Goal: Task Accomplishment & Management: Manage account settings

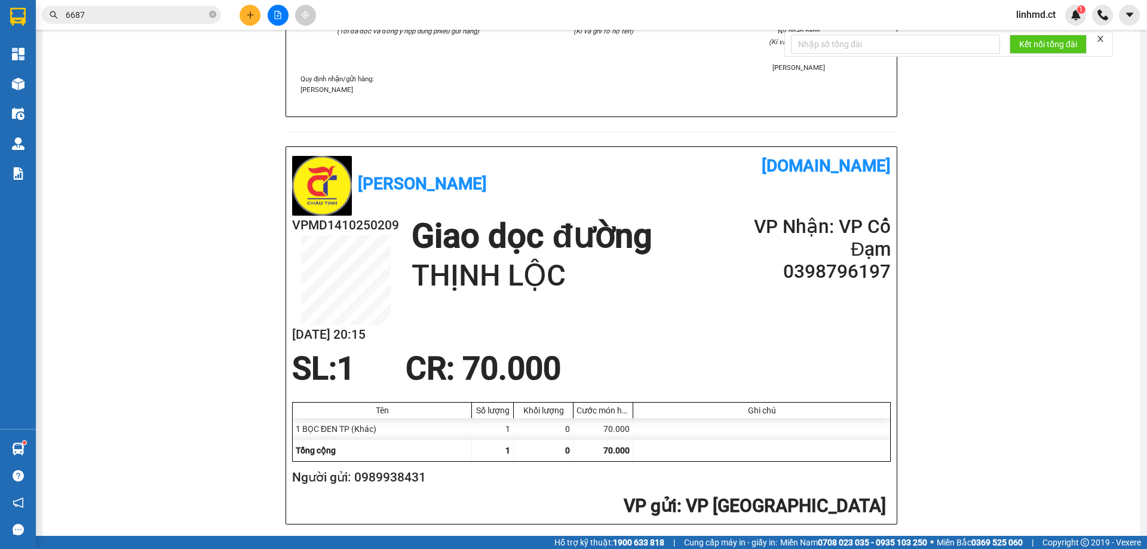
scroll to position [299, 0]
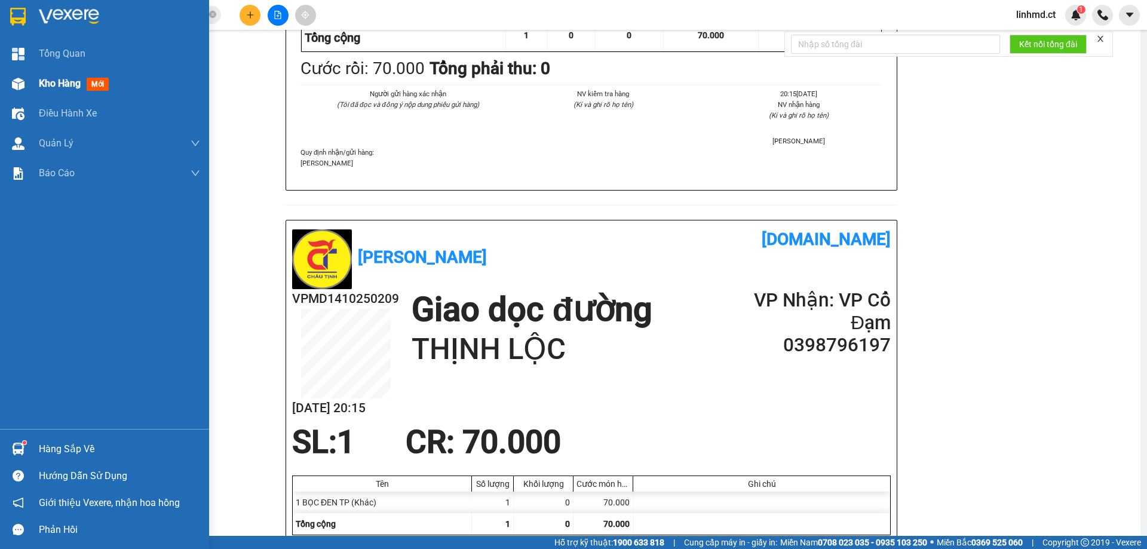
click at [17, 86] on img at bounding box center [18, 84] width 13 height 13
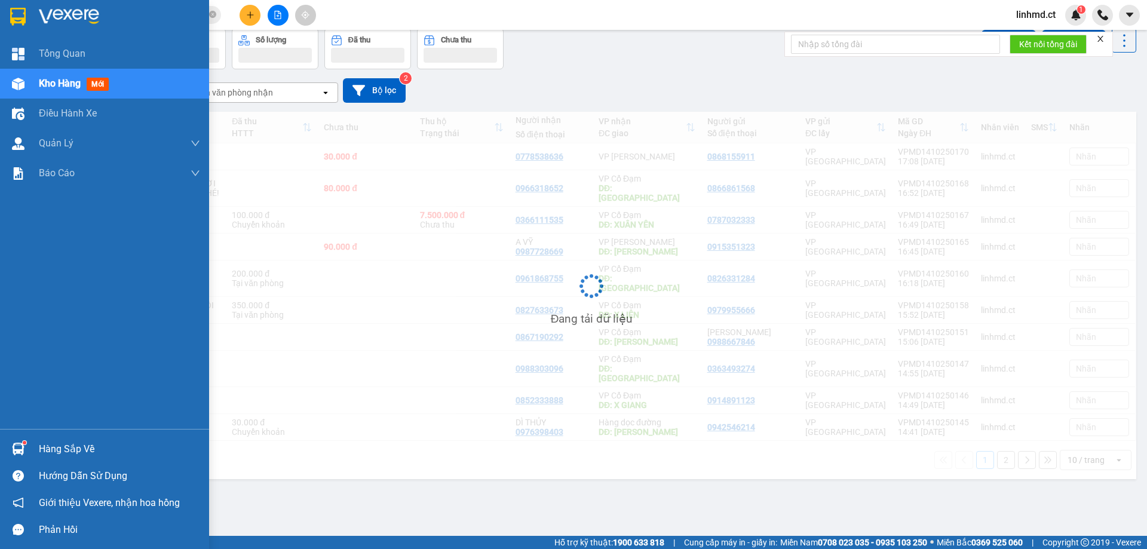
scroll to position [55, 0]
click at [68, 90] on div "Kho hàng mới" at bounding box center [76, 83] width 75 height 15
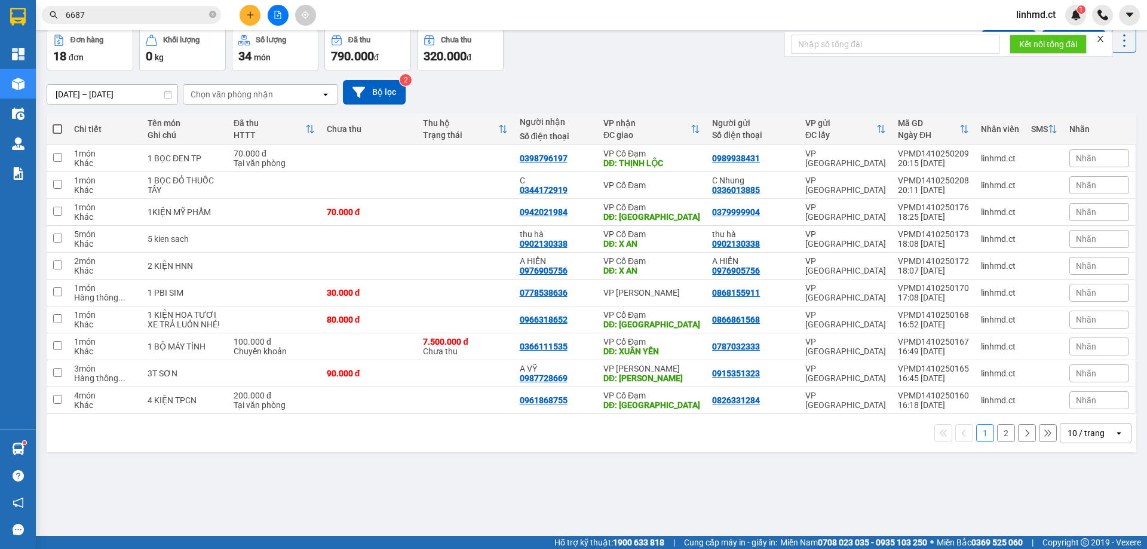
click at [997, 436] on button "2" at bounding box center [1006, 433] width 18 height 18
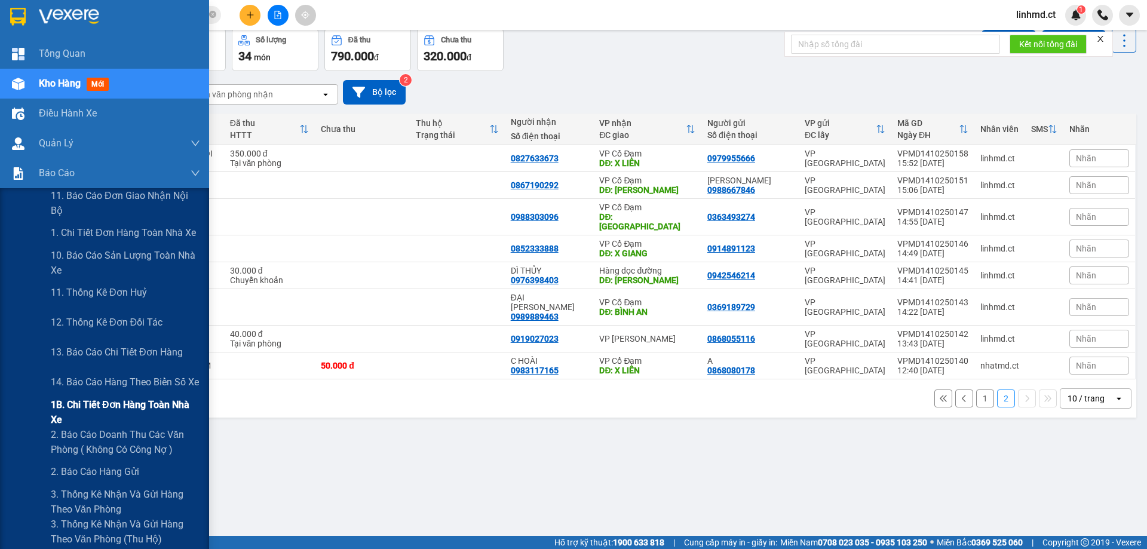
click at [76, 405] on span "1B. Chi tiết đơn hàng toàn nhà xe" at bounding box center [125, 412] width 149 height 30
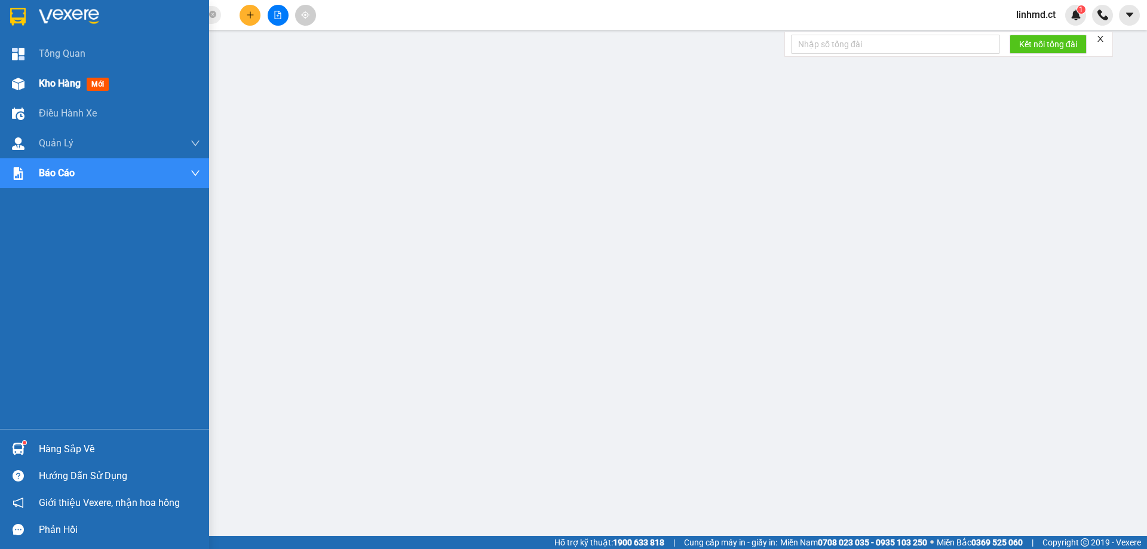
click at [55, 87] on span "Kho hàng" at bounding box center [60, 83] width 42 height 11
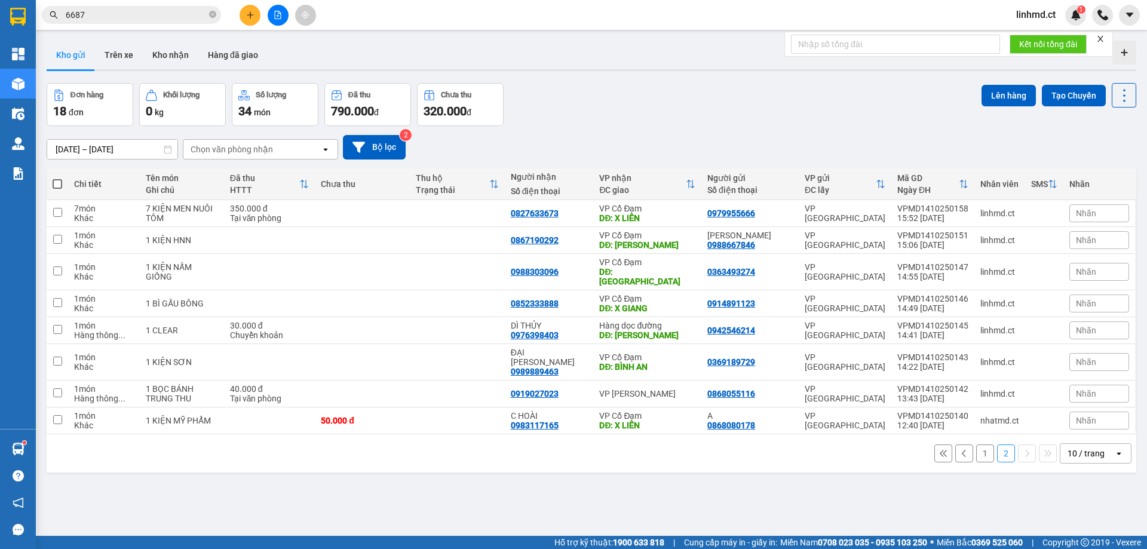
click at [55, 185] on span at bounding box center [58, 184] width 10 height 10
click at [57, 178] on input "checkbox" at bounding box center [57, 178] width 0 height 0
checkbox input "true"
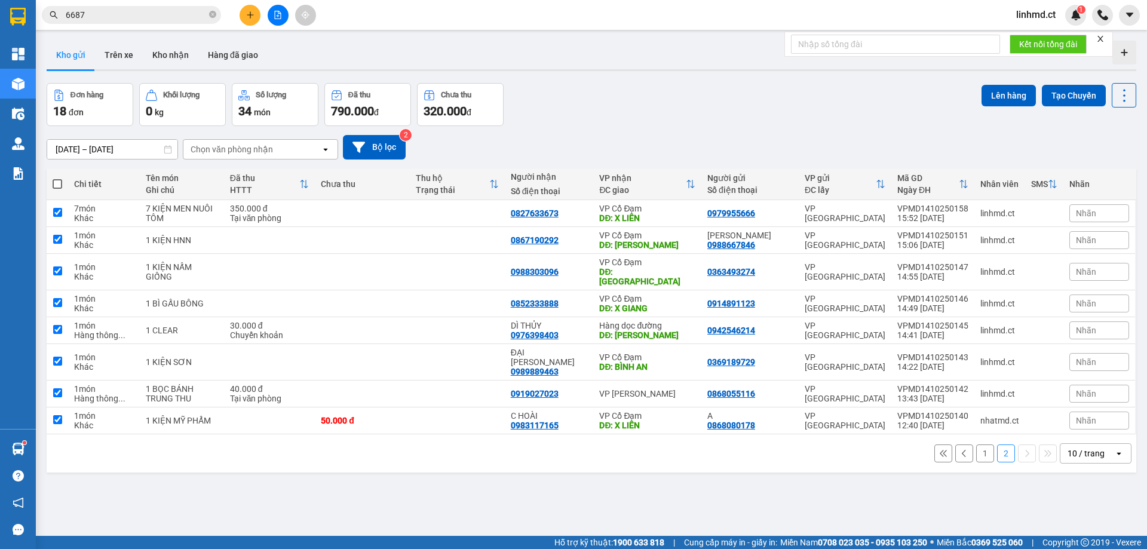
checkbox input "true"
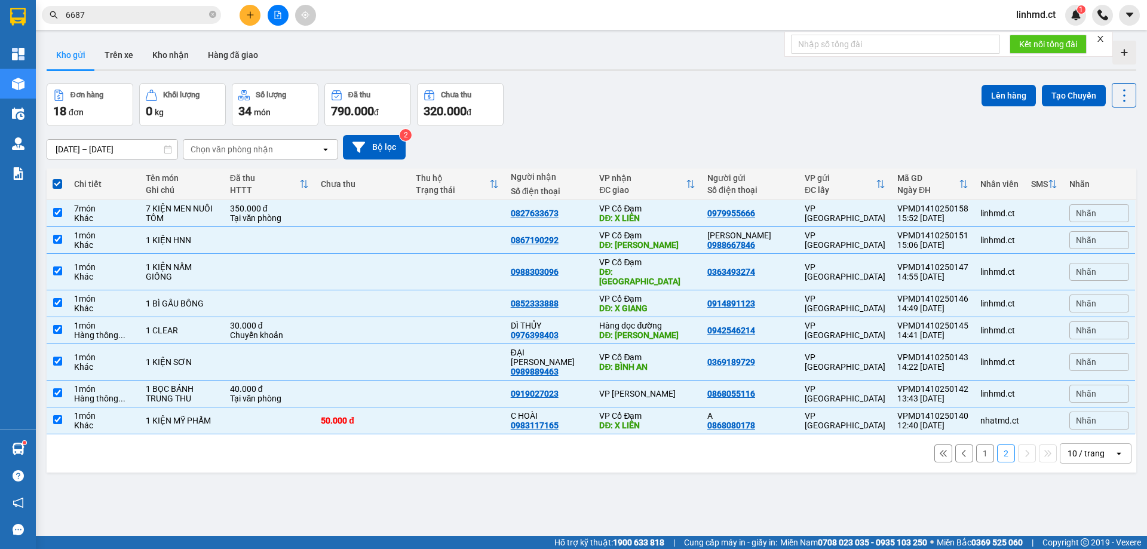
click at [201, 472] on div "ver 1.8.147 Kho gửi Trên xe Kho nhận Hàng đã giao Đơn hàng 18 đơn Khối lượng 0 …" at bounding box center [591, 310] width 1099 height 549
click at [190, 450] on div "1 2 10 / trang open" at bounding box center [591, 453] width 1089 height 38
click at [57, 325] on input "checkbox" at bounding box center [57, 329] width 9 height 9
checkbox input "false"
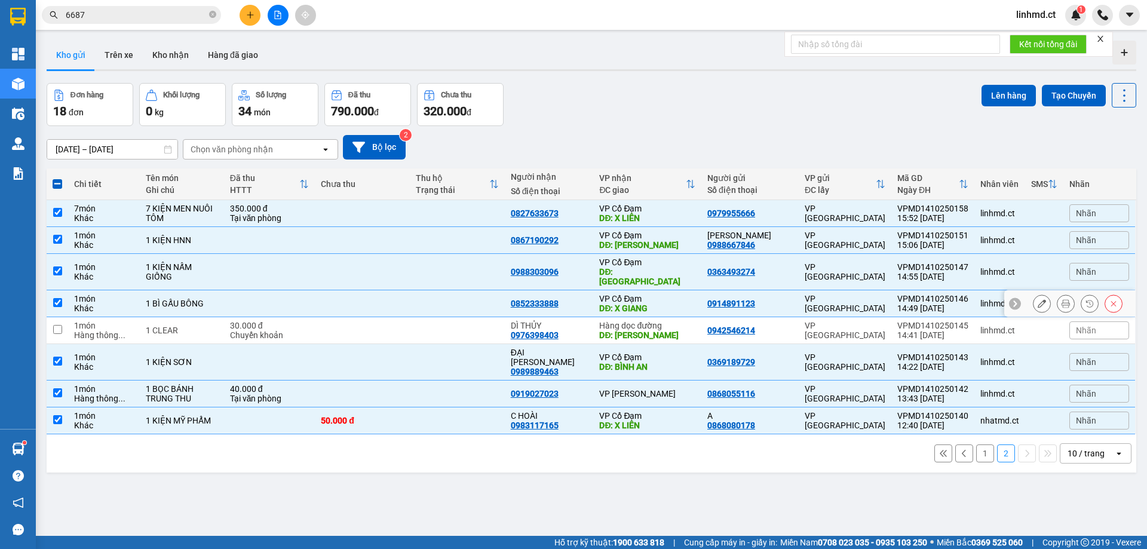
click at [57, 290] on td at bounding box center [57, 303] width 21 height 27
checkbox input "false"
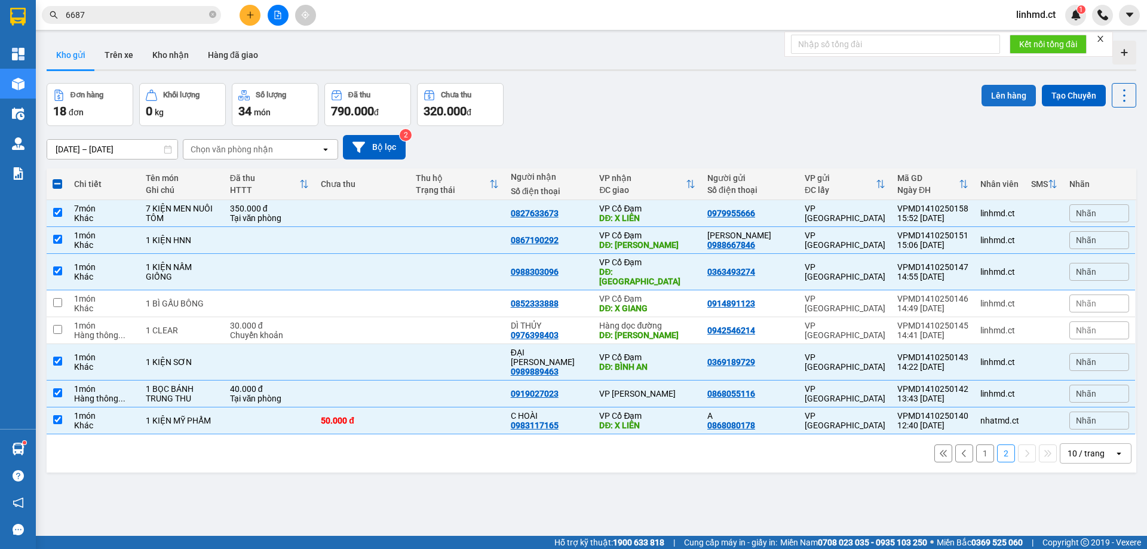
click at [988, 96] on button "Lên hàng" at bounding box center [1008, 95] width 54 height 21
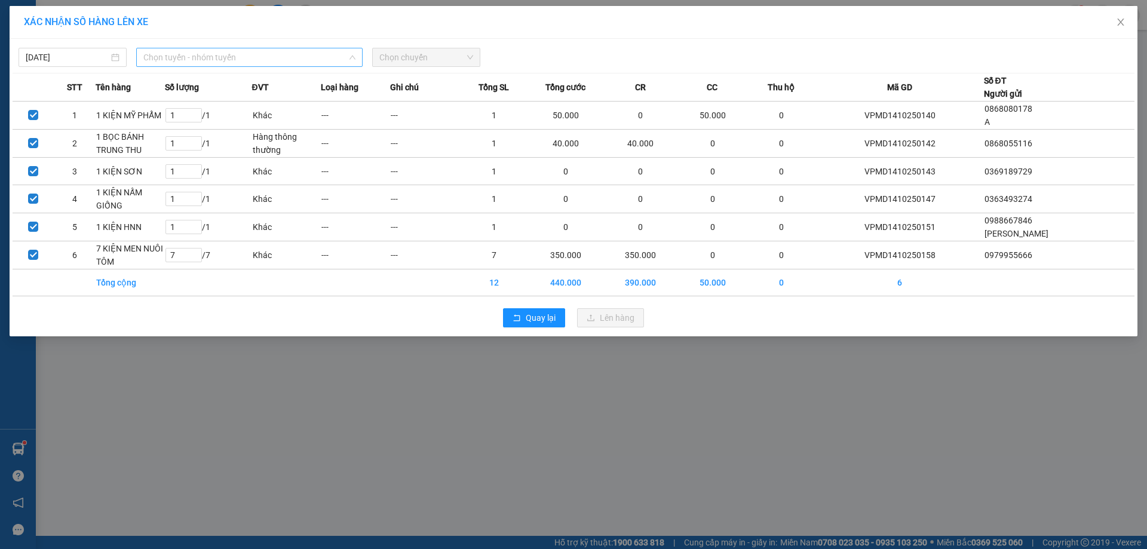
click at [356, 59] on div "Chọn tuyến - nhóm tuyến" at bounding box center [249, 57] width 226 height 19
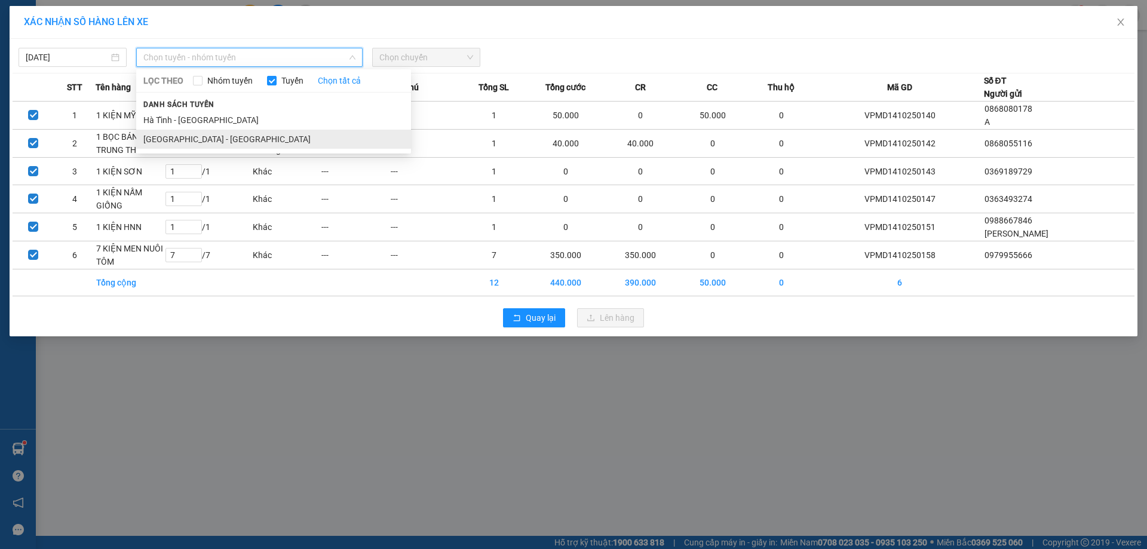
click at [276, 142] on li "[GEOGRAPHIC_DATA] - [GEOGRAPHIC_DATA]" at bounding box center [273, 139] width 275 height 19
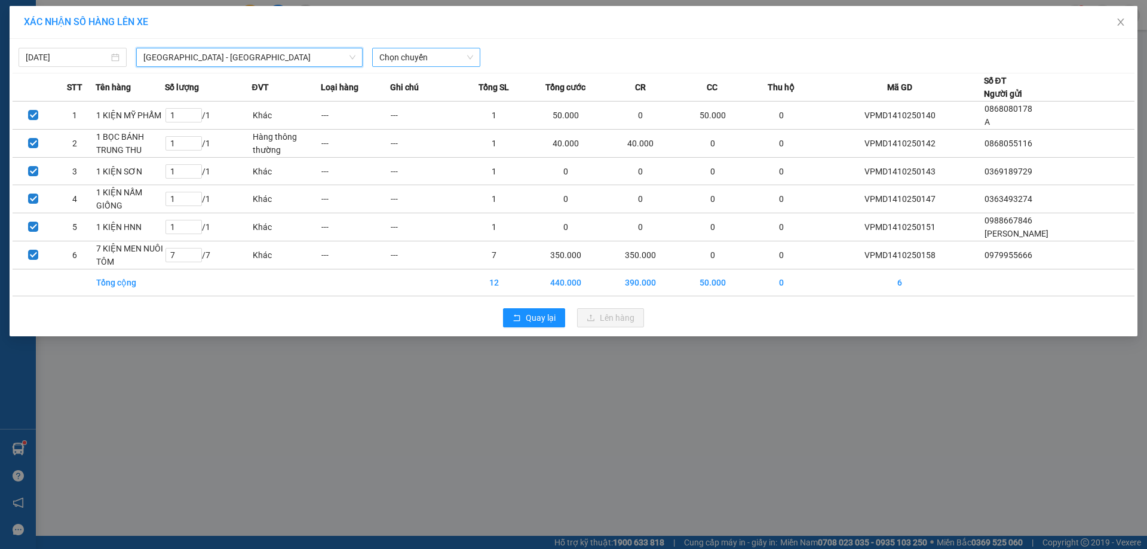
click at [398, 63] on span "Chọn chuyến" at bounding box center [426, 57] width 94 height 18
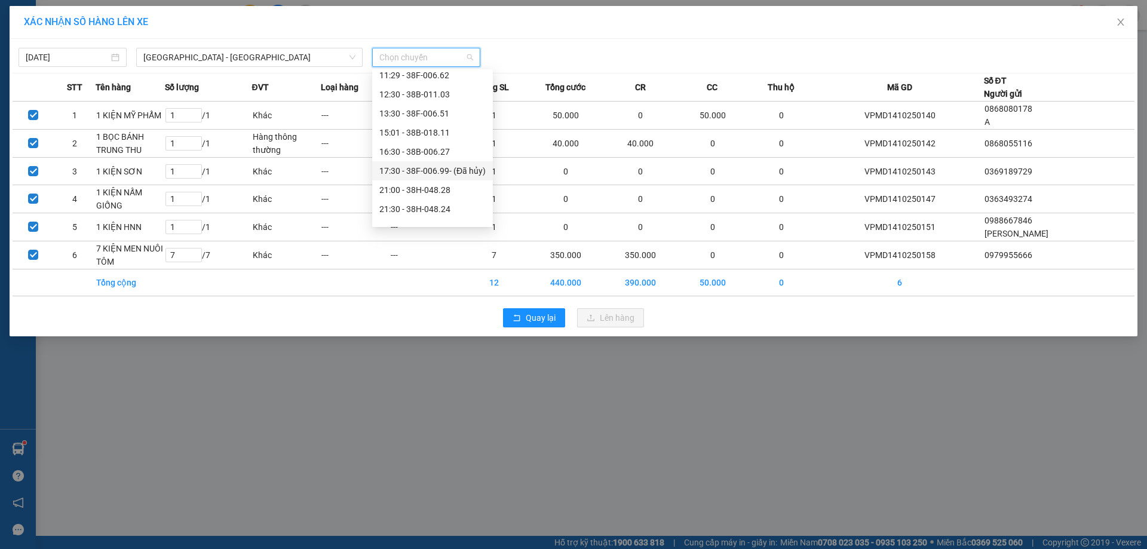
scroll to position [57, 0]
click at [435, 196] on div "21:30 - 38H-048.24" at bounding box center [432, 195] width 106 height 13
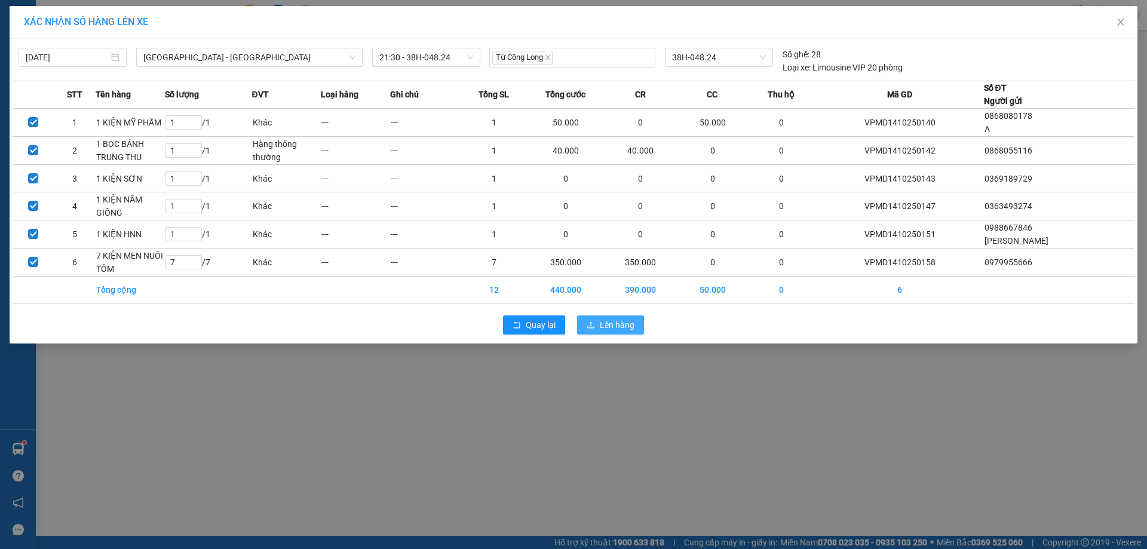
click at [592, 327] on icon "upload" at bounding box center [590, 325] width 8 height 8
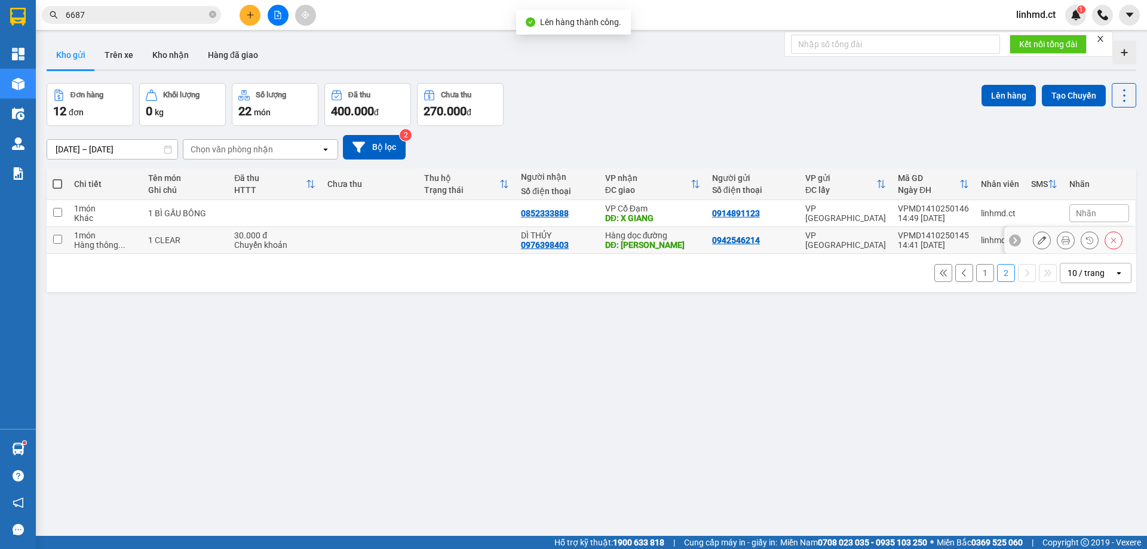
click at [60, 240] on input "checkbox" at bounding box center [57, 239] width 9 height 9
checkbox input "true"
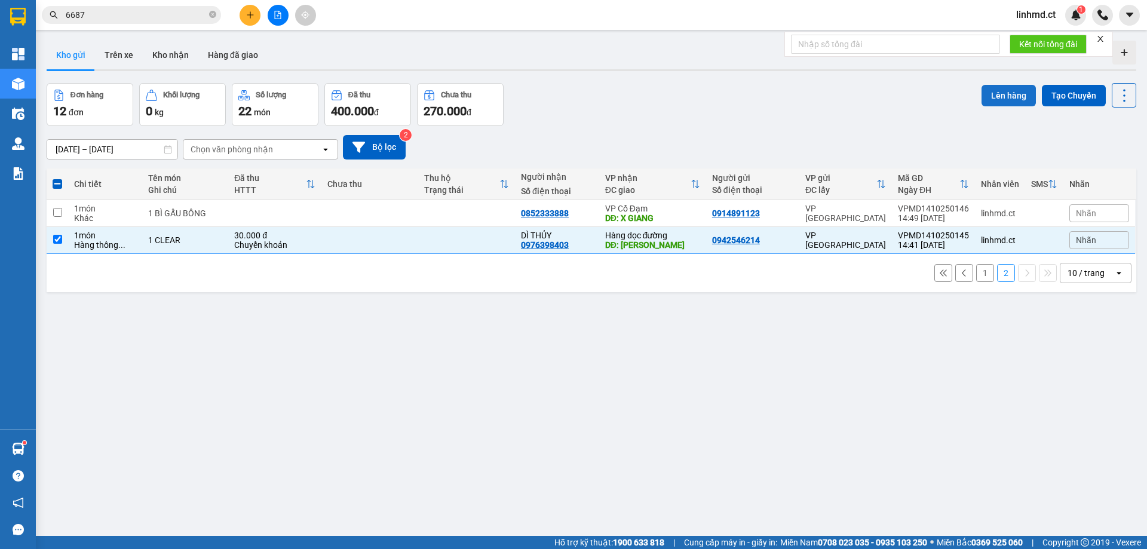
click at [990, 88] on button "Lên hàng" at bounding box center [1008, 95] width 54 height 21
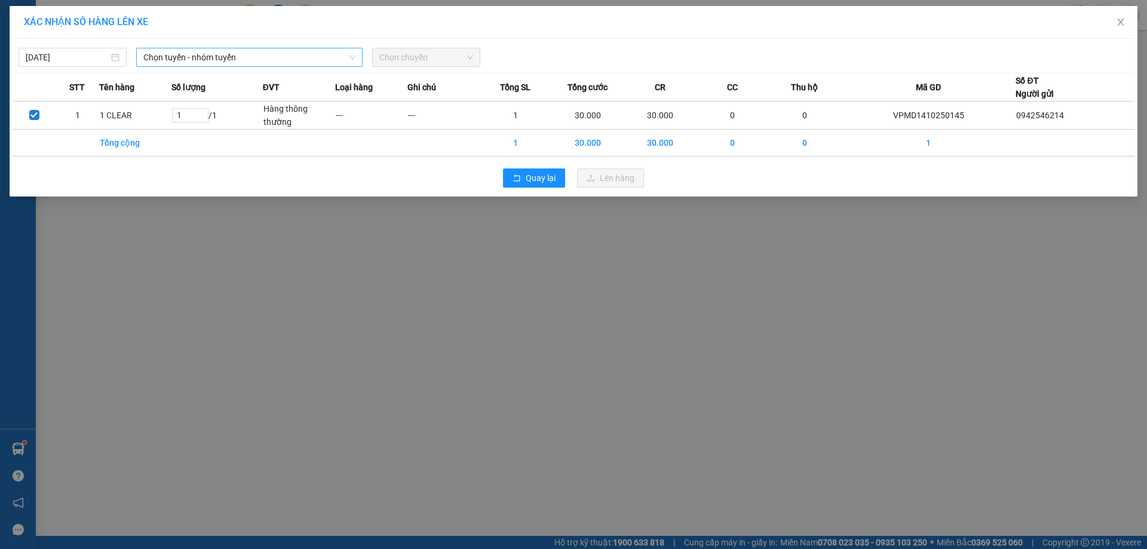
click at [261, 60] on span "Chọn tuyến - nhóm tuyến" at bounding box center [249, 57] width 212 height 18
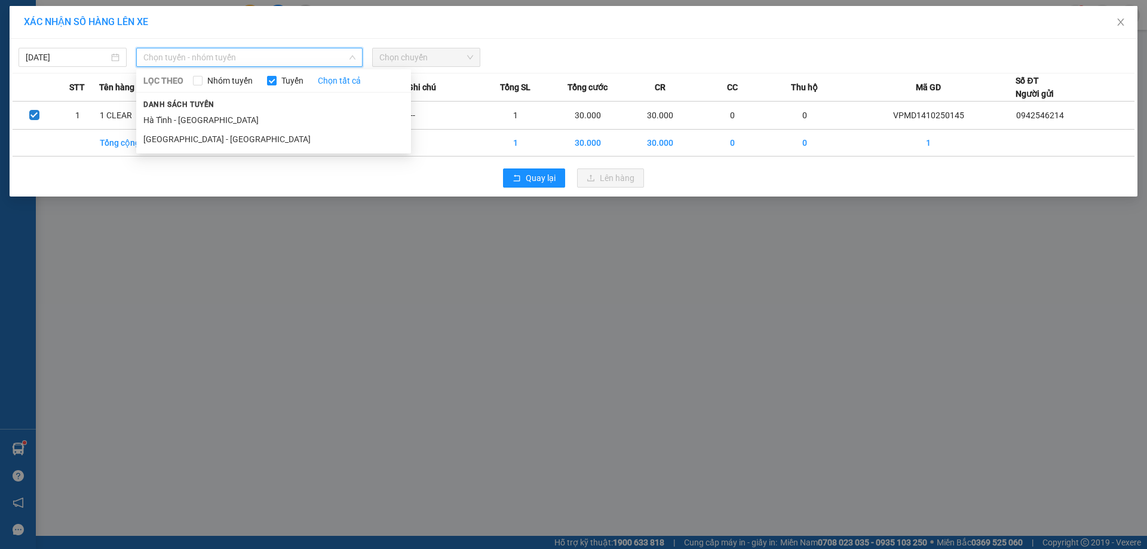
click at [228, 139] on li "[GEOGRAPHIC_DATA] - [GEOGRAPHIC_DATA]" at bounding box center [273, 139] width 275 height 19
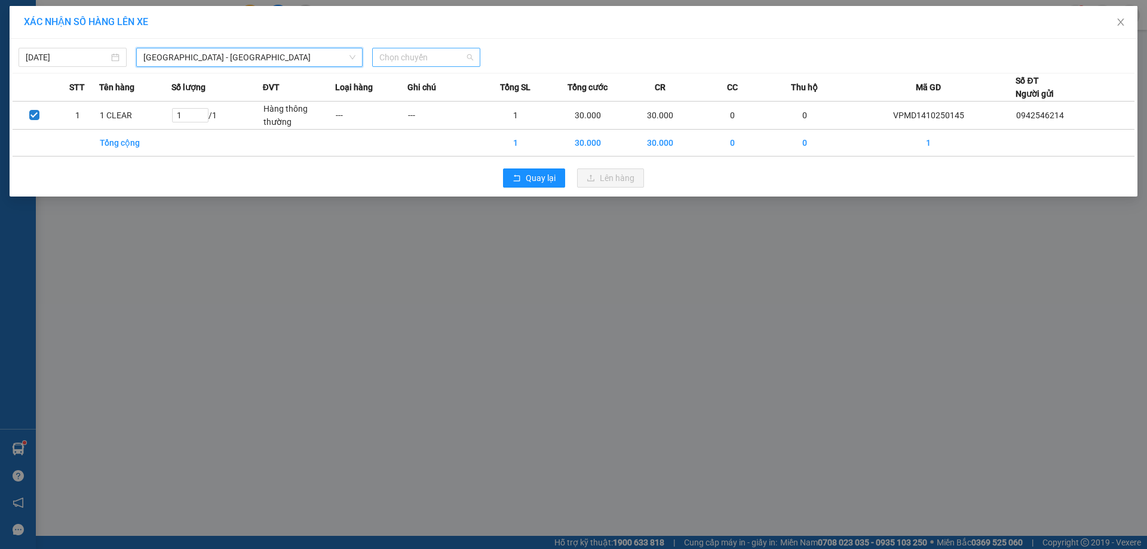
click at [443, 58] on span "Chọn chuyến" at bounding box center [426, 57] width 94 height 18
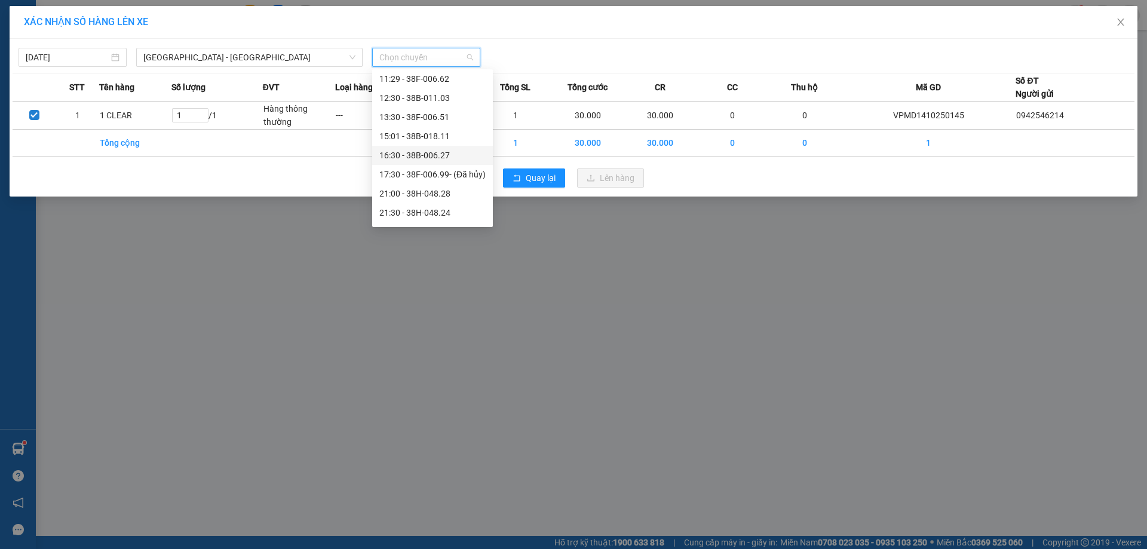
scroll to position [57, 0]
click at [429, 197] on div "21:30 - 38H-048.24" at bounding box center [432, 195] width 106 height 13
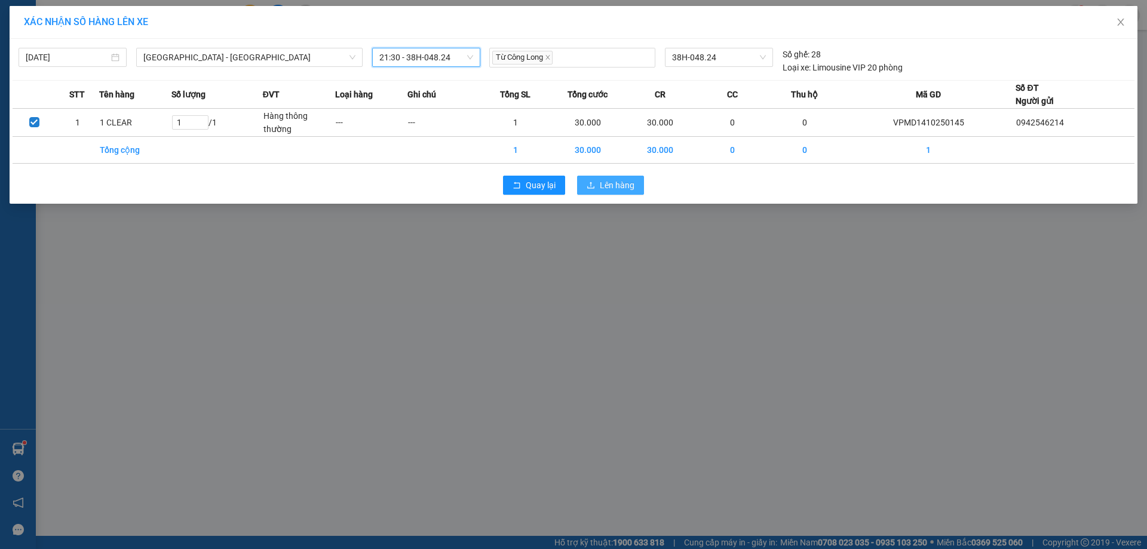
click at [595, 192] on button "Lên hàng" at bounding box center [610, 185] width 67 height 19
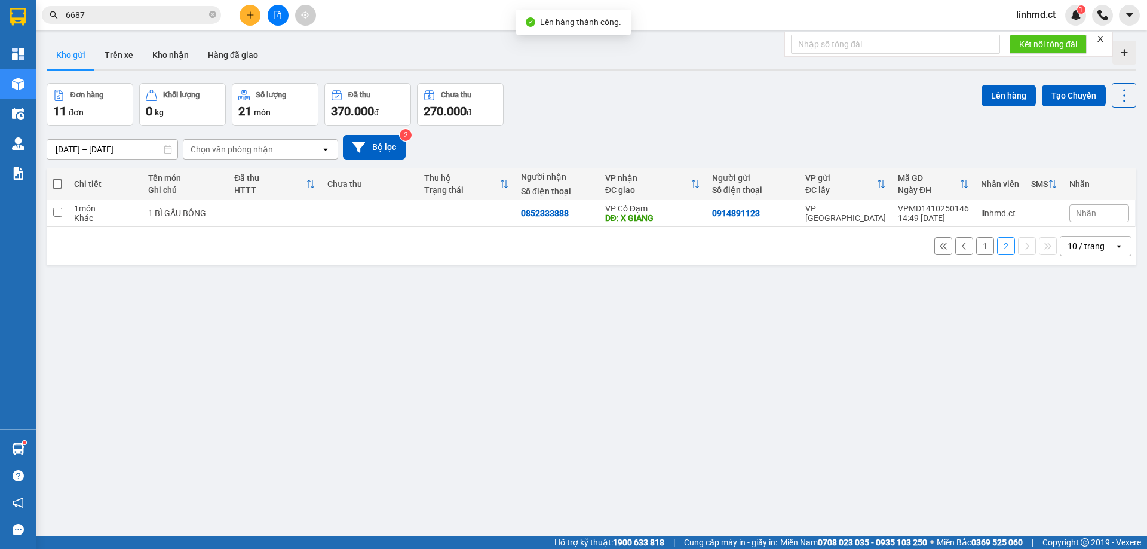
click at [976, 246] on button "1" at bounding box center [985, 246] width 18 height 18
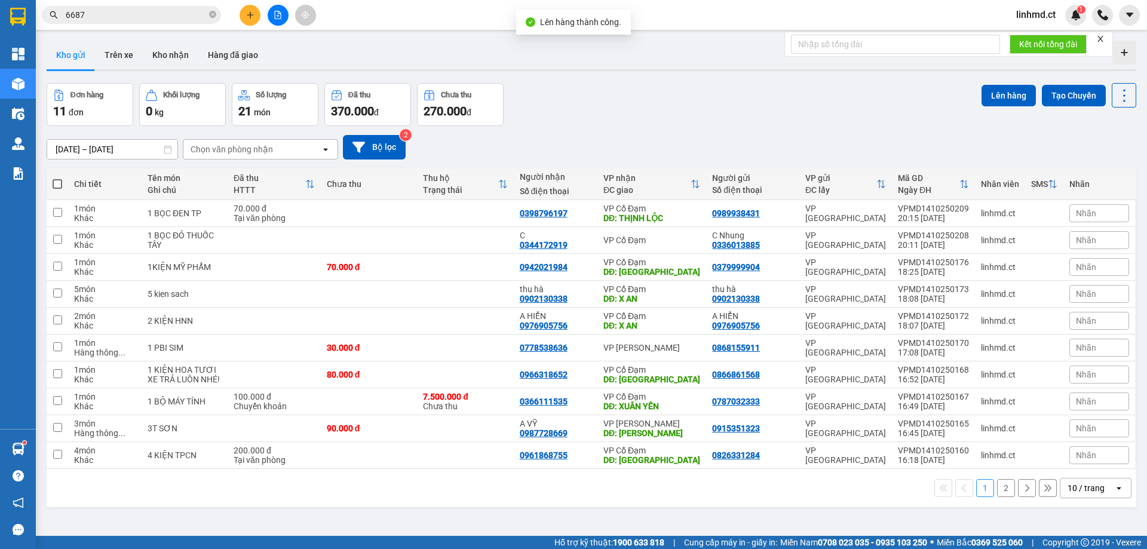
click at [53, 184] on span at bounding box center [58, 184] width 10 height 10
click at [57, 178] on input "checkbox" at bounding box center [57, 178] width 0 height 0
checkbox input "true"
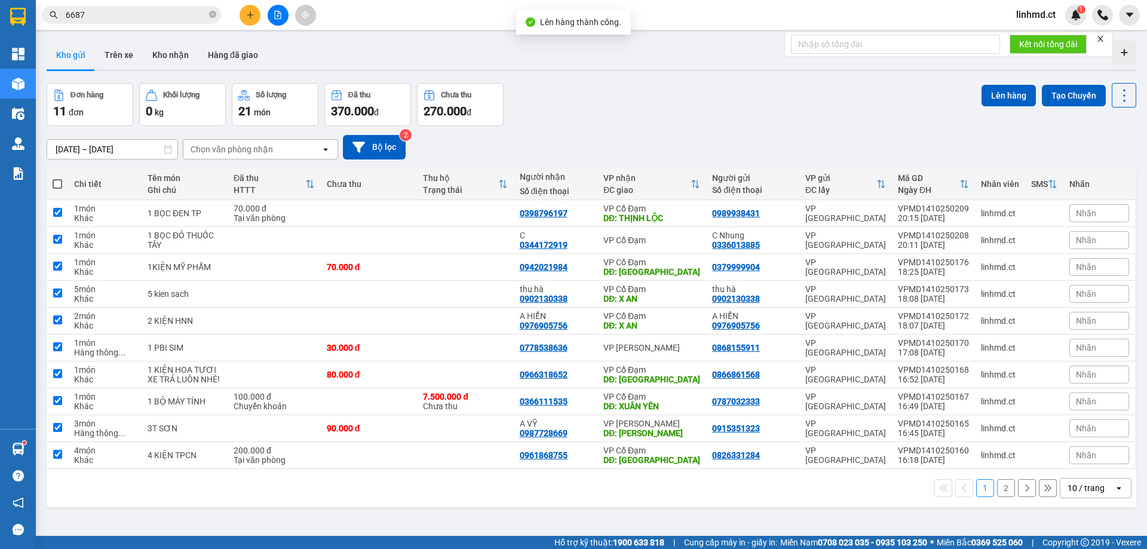
checkbox input "true"
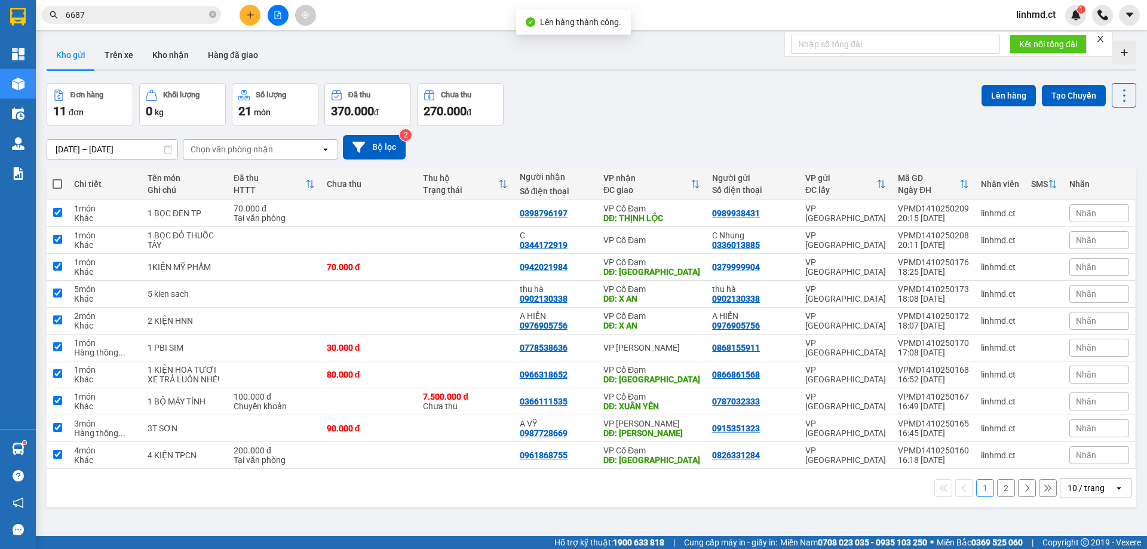
checkbox input "true"
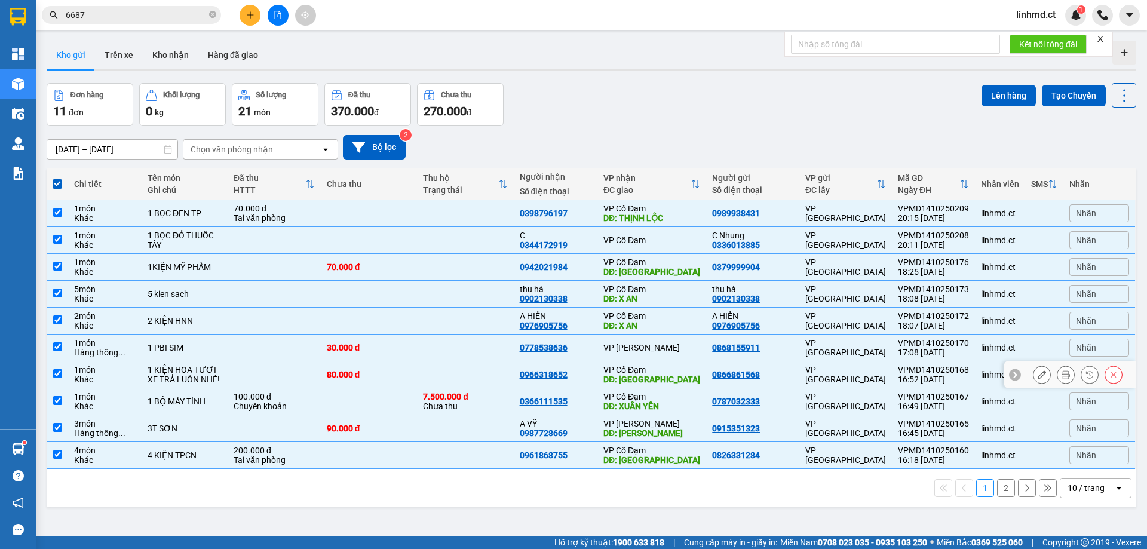
click at [55, 373] on input "checkbox" at bounding box center [57, 373] width 9 height 9
checkbox input "false"
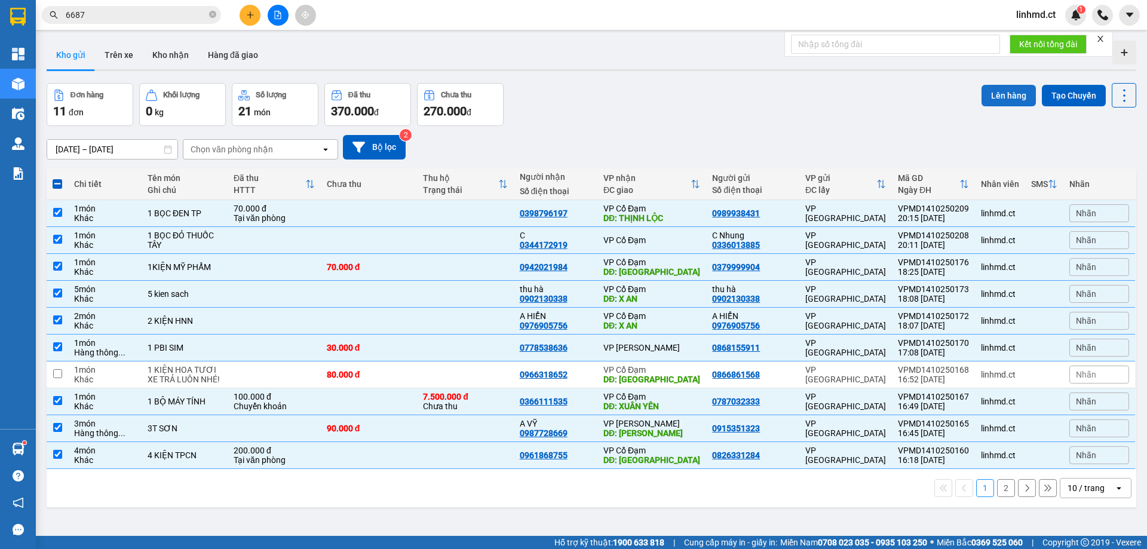
click at [1012, 94] on button "Lên hàng" at bounding box center [1008, 95] width 54 height 21
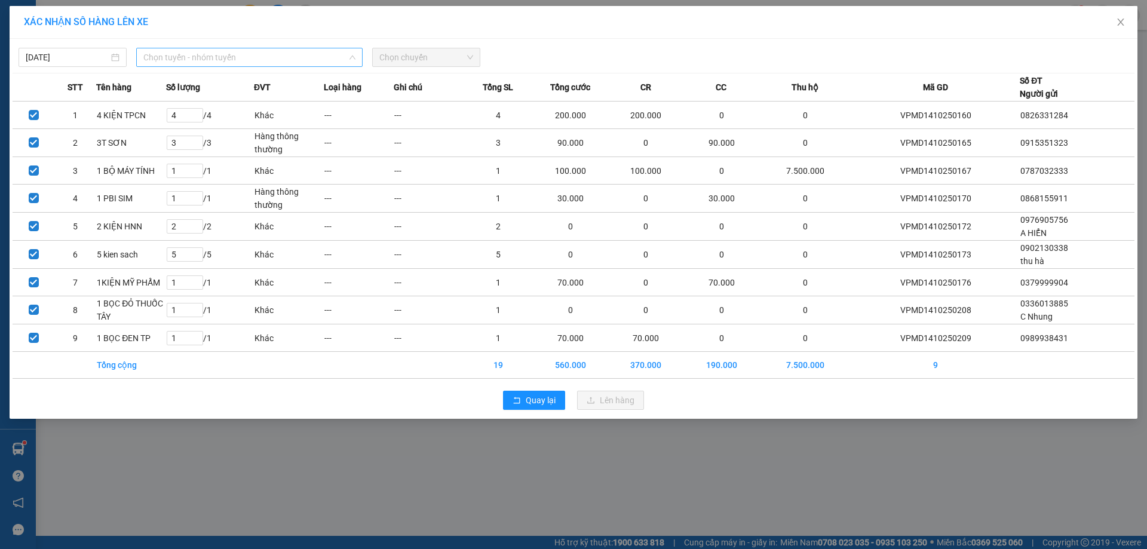
click at [291, 60] on span "Chọn tuyến - nhóm tuyến" at bounding box center [249, 57] width 212 height 18
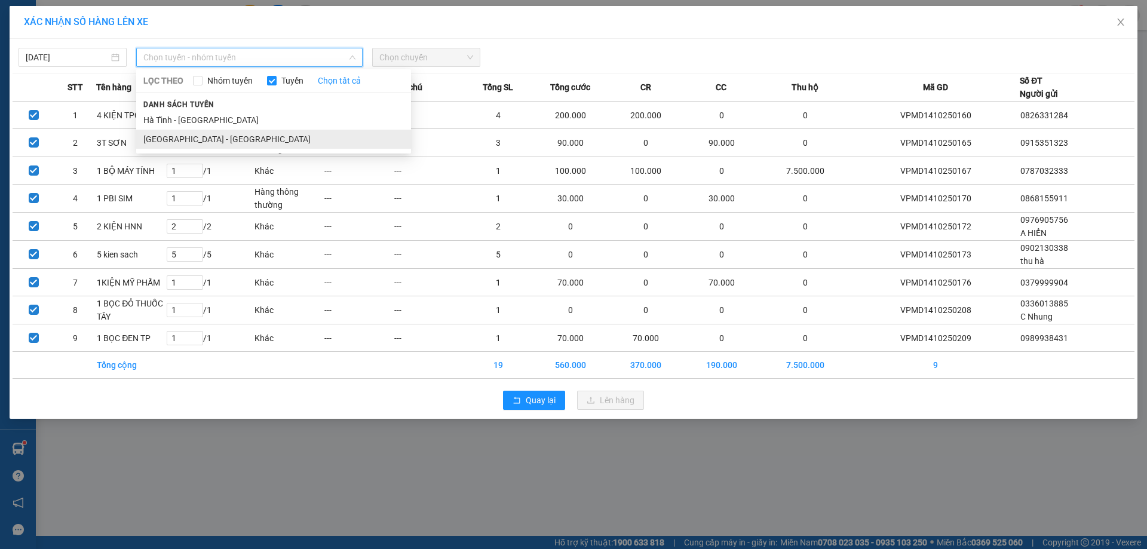
click at [268, 139] on li "[GEOGRAPHIC_DATA] - [GEOGRAPHIC_DATA]" at bounding box center [273, 139] width 275 height 19
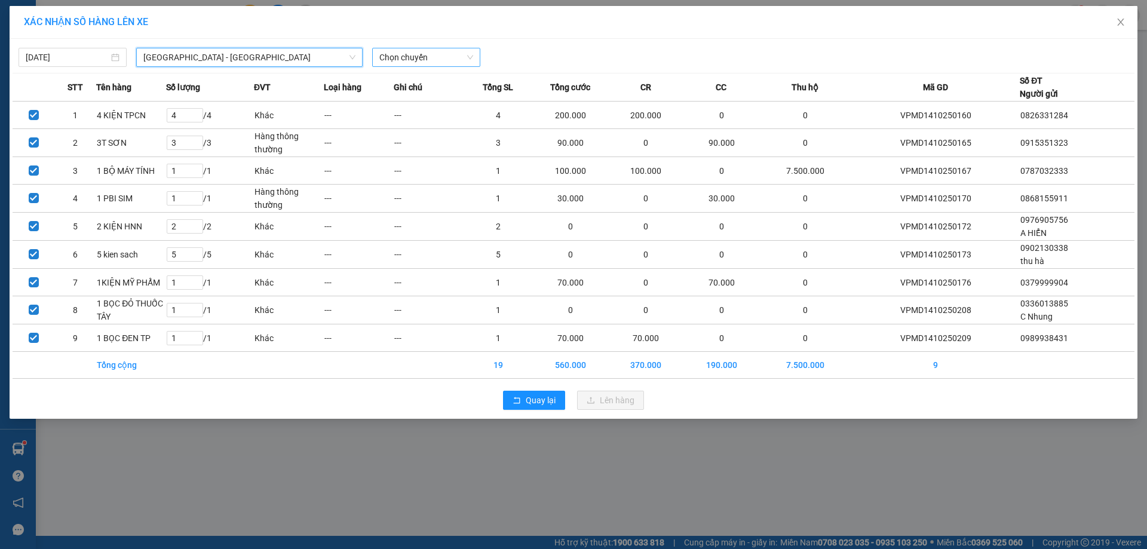
click at [411, 56] on span "Chọn chuyến" at bounding box center [426, 57] width 94 height 18
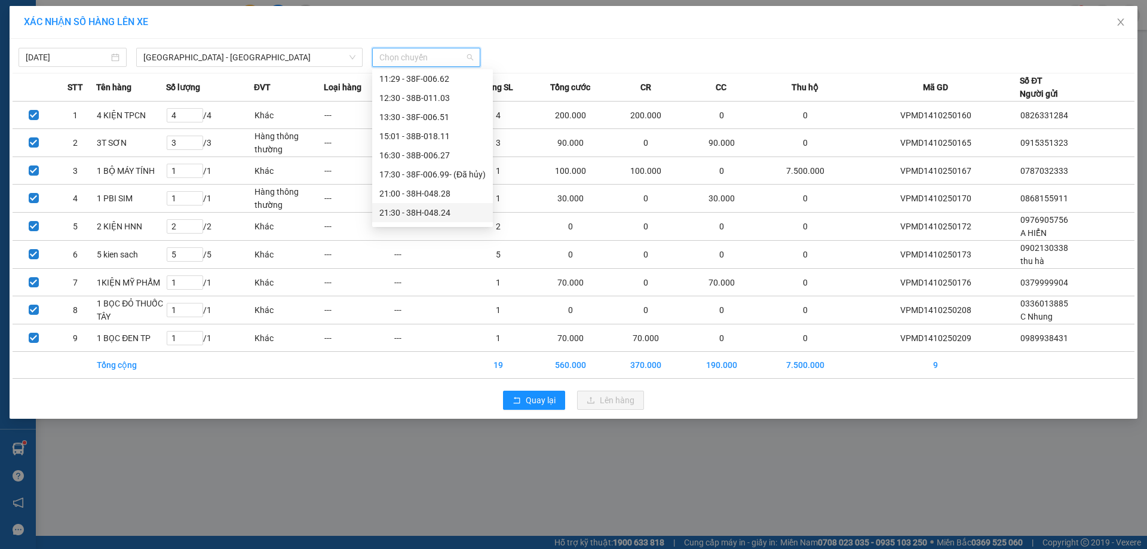
scroll to position [57, 0]
click at [425, 198] on div "21:30 - 38H-048.24" at bounding box center [432, 195] width 106 height 13
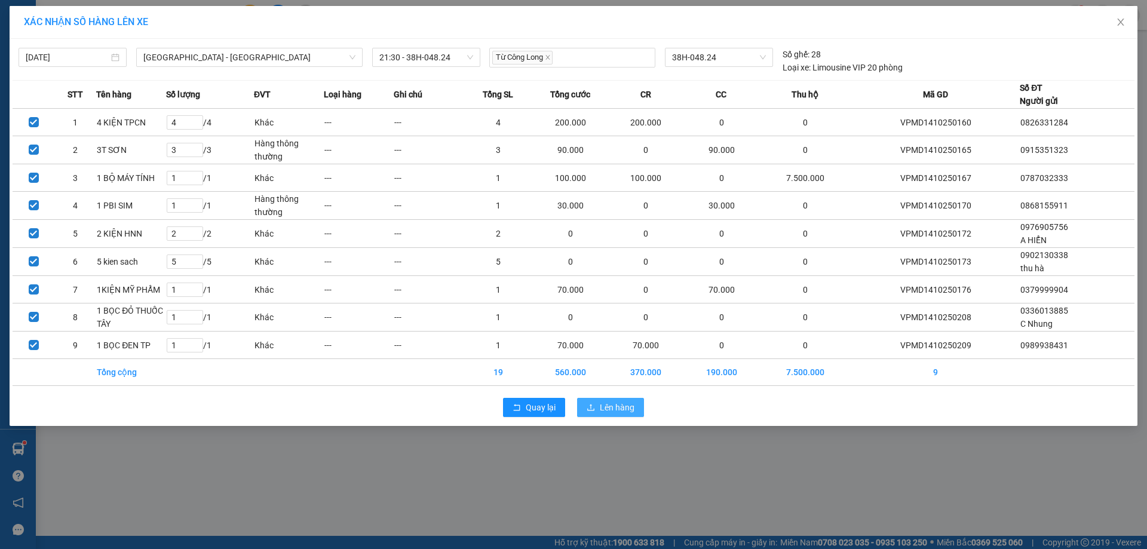
click at [621, 405] on span "Lên hàng" at bounding box center [617, 407] width 35 height 13
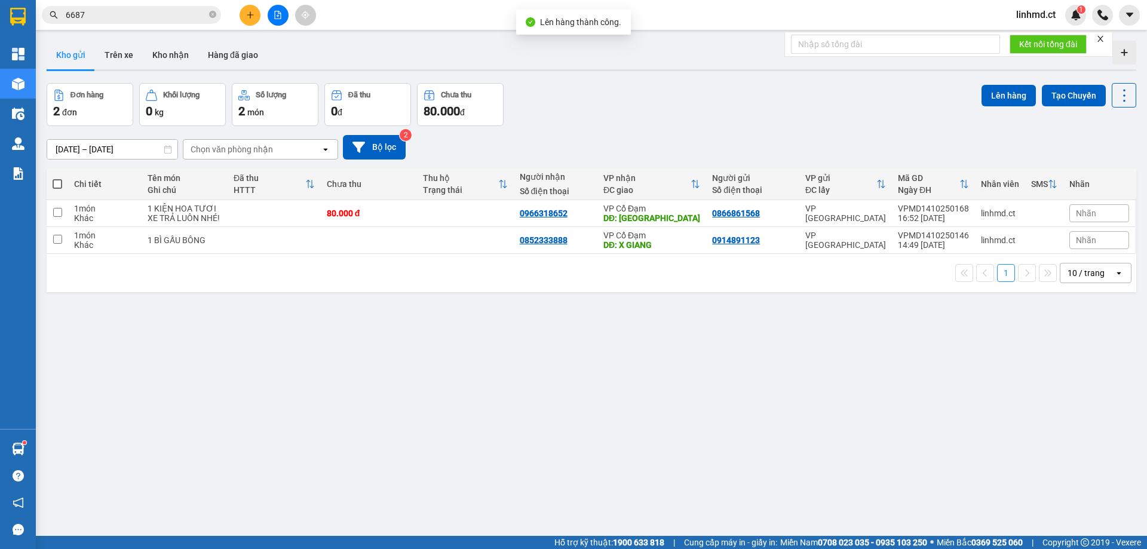
click at [59, 185] on span at bounding box center [58, 184] width 10 height 10
click at [57, 178] on input "checkbox" at bounding box center [57, 178] width 0 height 0
checkbox input "true"
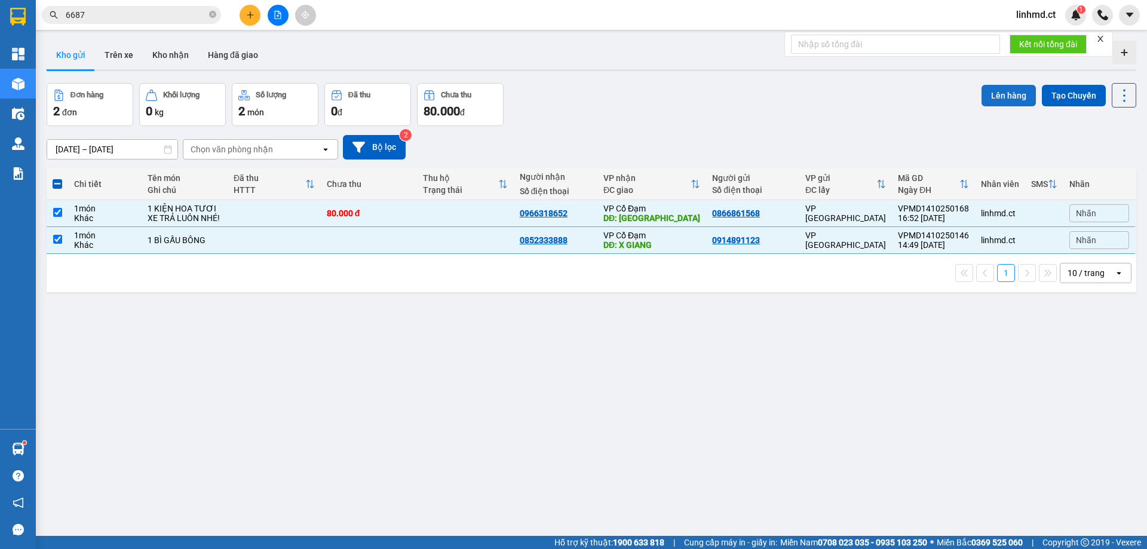
click at [987, 100] on button "Lên hàng" at bounding box center [1008, 95] width 54 height 21
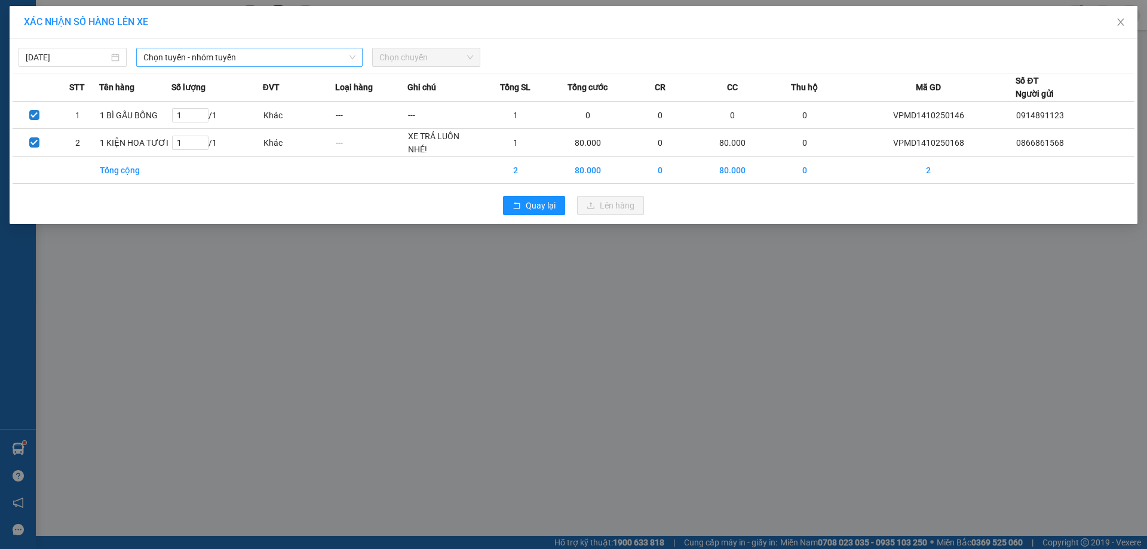
click at [231, 59] on span "Chọn tuyến - nhóm tuyến" at bounding box center [249, 57] width 212 height 18
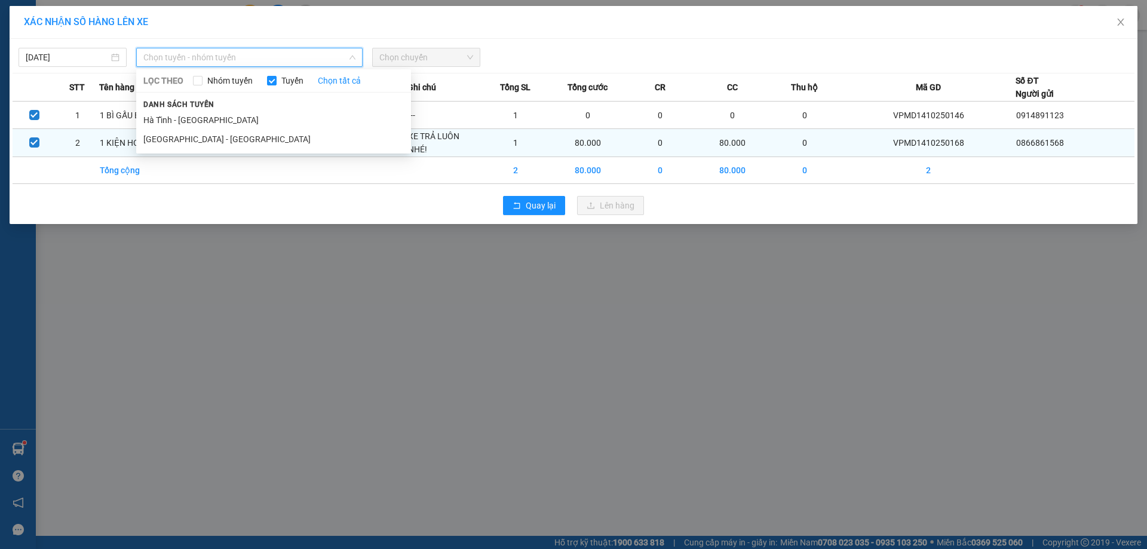
click at [244, 137] on li "[GEOGRAPHIC_DATA] - [GEOGRAPHIC_DATA]" at bounding box center [273, 139] width 275 height 19
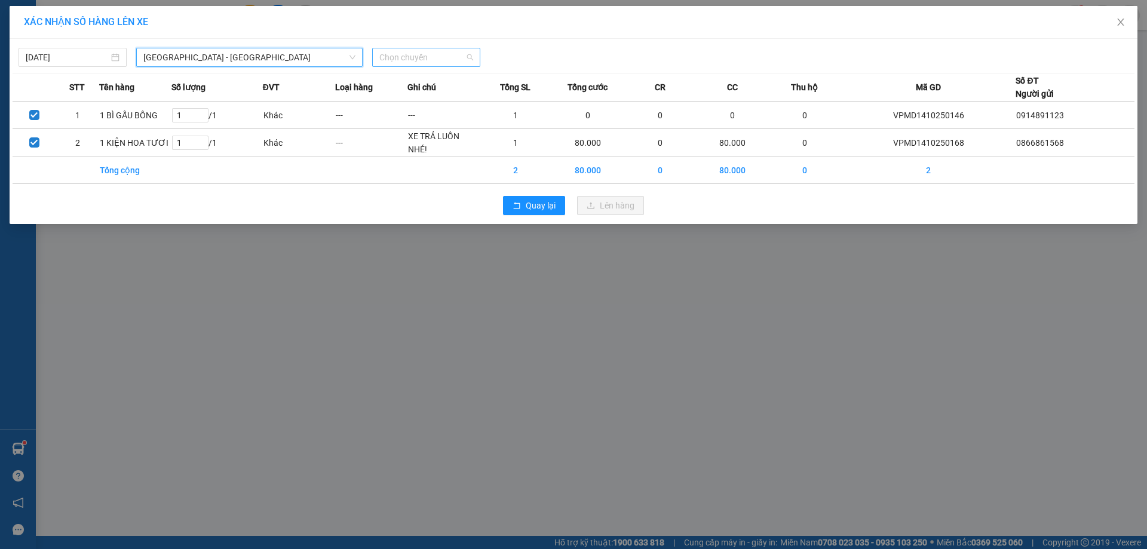
click at [420, 56] on span "Chọn chuyến" at bounding box center [426, 57] width 94 height 18
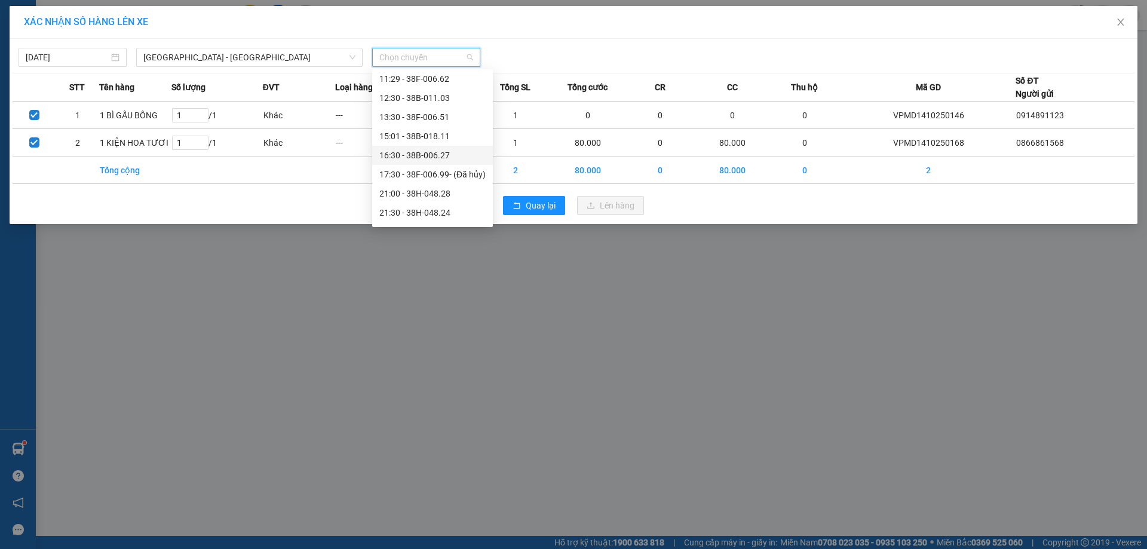
scroll to position [57, 0]
click at [434, 214] on div "21:45 - 38H-024.49" at bounding box center [432, 214] width 106 height 13
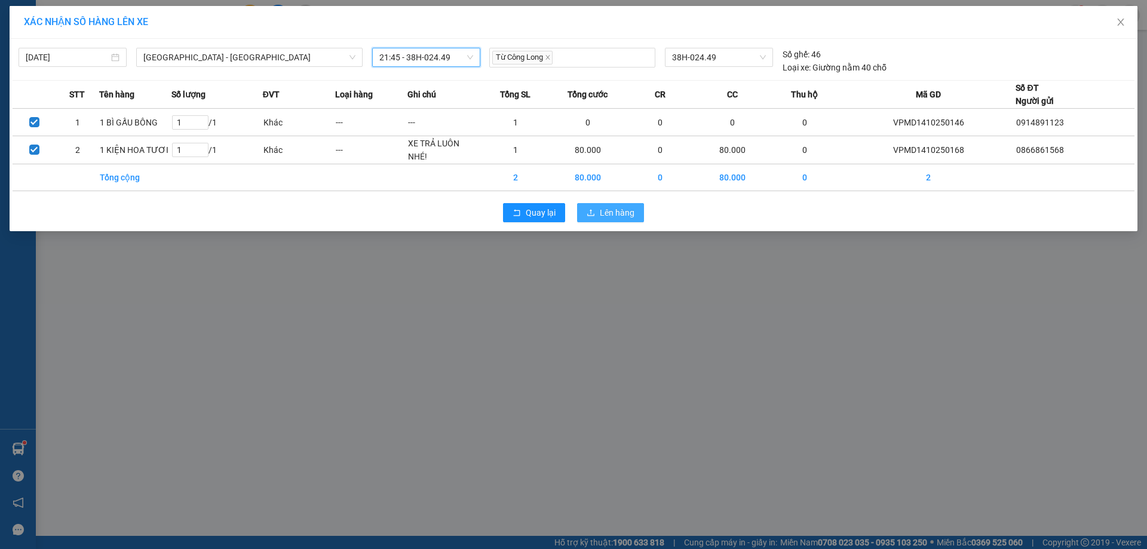
click at [604, 203] on button "Lên hàng" at bounding box center [610, 212] width 67 height 19
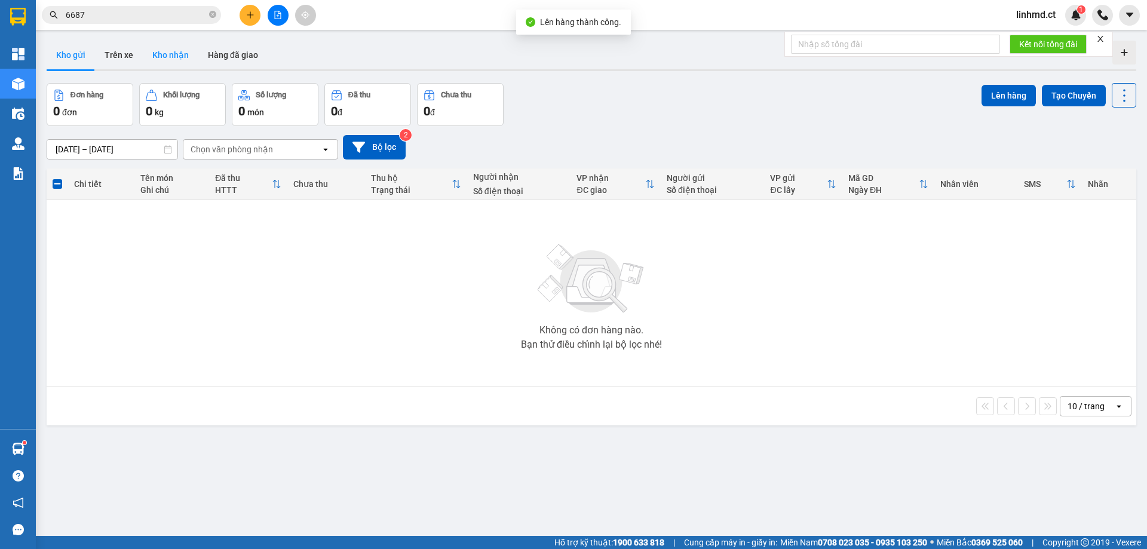
click at [188, 50] on button "Kho nhận" at bounding box center [171, 55] width 56 height 29
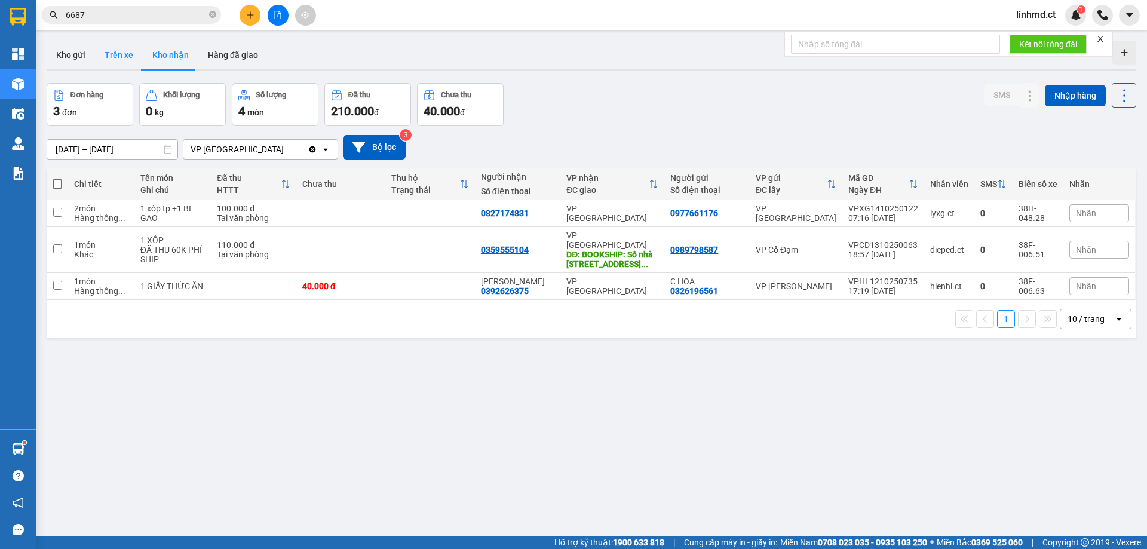
click at [116, 62] on button "Trên xe" at bounding box center [119, 55] width 48 height 29
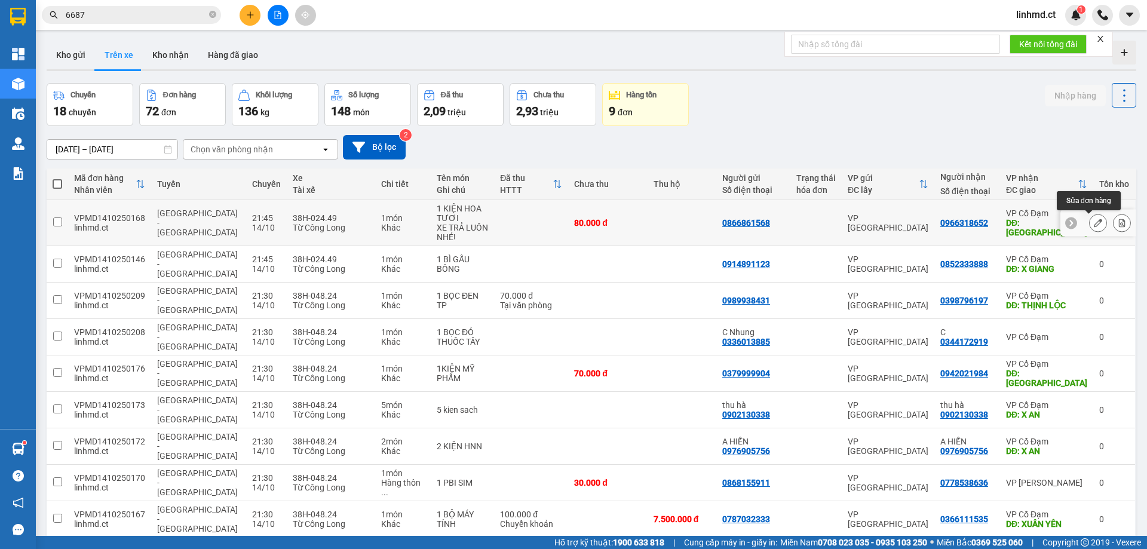
click at [1093, 224] on icon at bounding box center [1097, 223] width 8 height 8
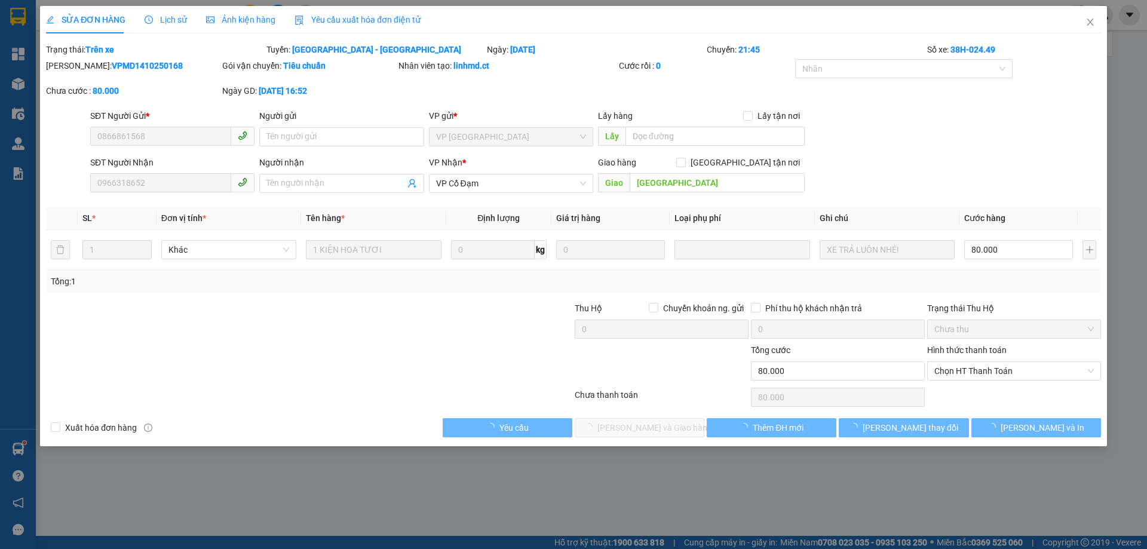
type input "0866861568"
type input "0966318652"
type input "[GEOGRAPHIC_DATA]"
type input "0"
type input "80.000"
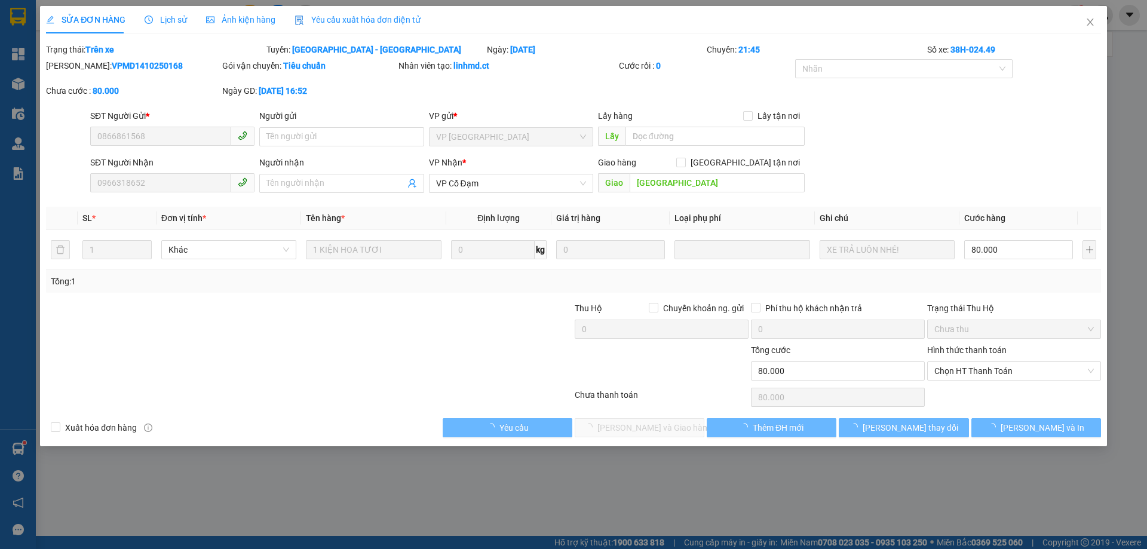
type input "80.000"
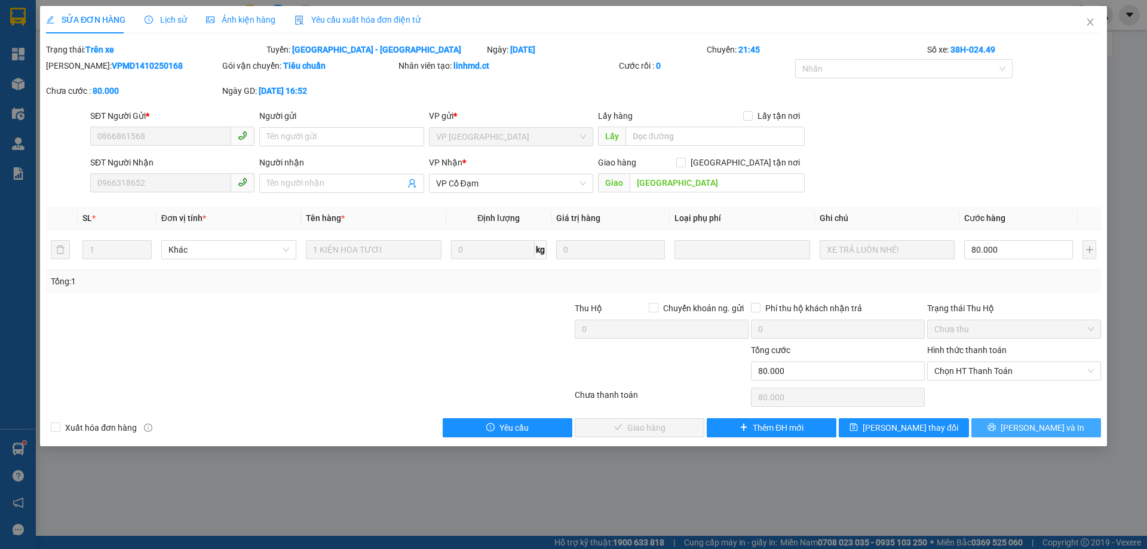
click at [1005, 425] on button "[PERSON_NAME] và In" at bounding box center [1036, 427] width 130 height 19
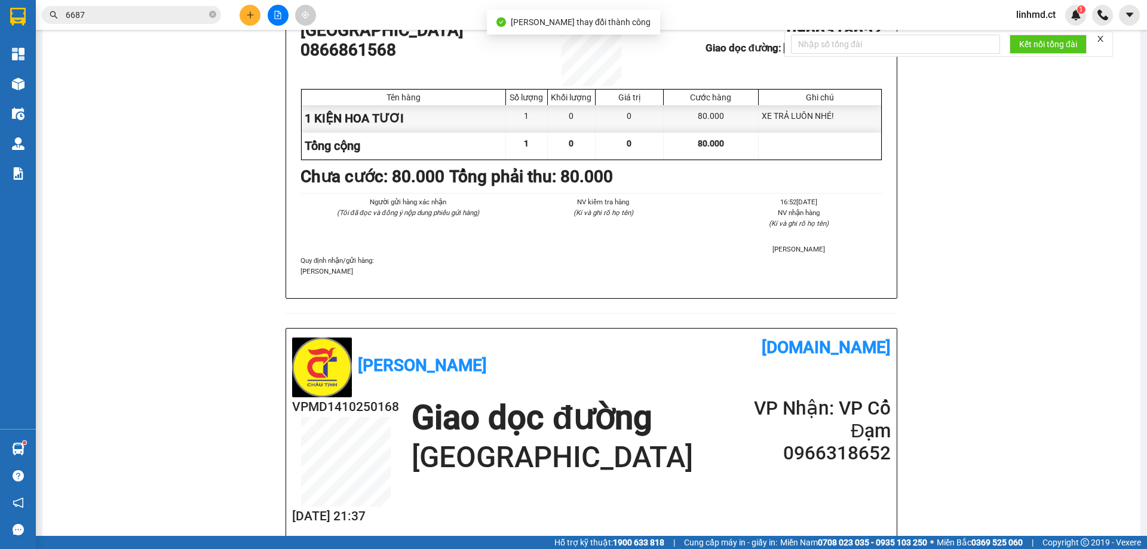
scroll to position [478, 0]
